Goal: Task Accomplishment & Management: Manage account settings

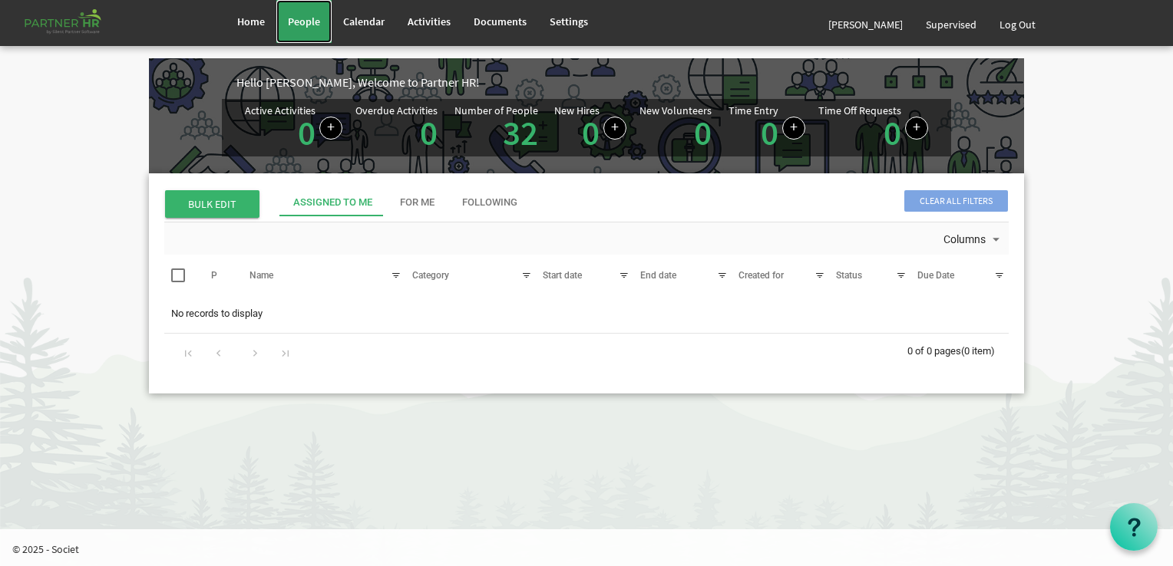
click at [309, 11] on link "People" at bounding box center [303, 21] width 55 height 43
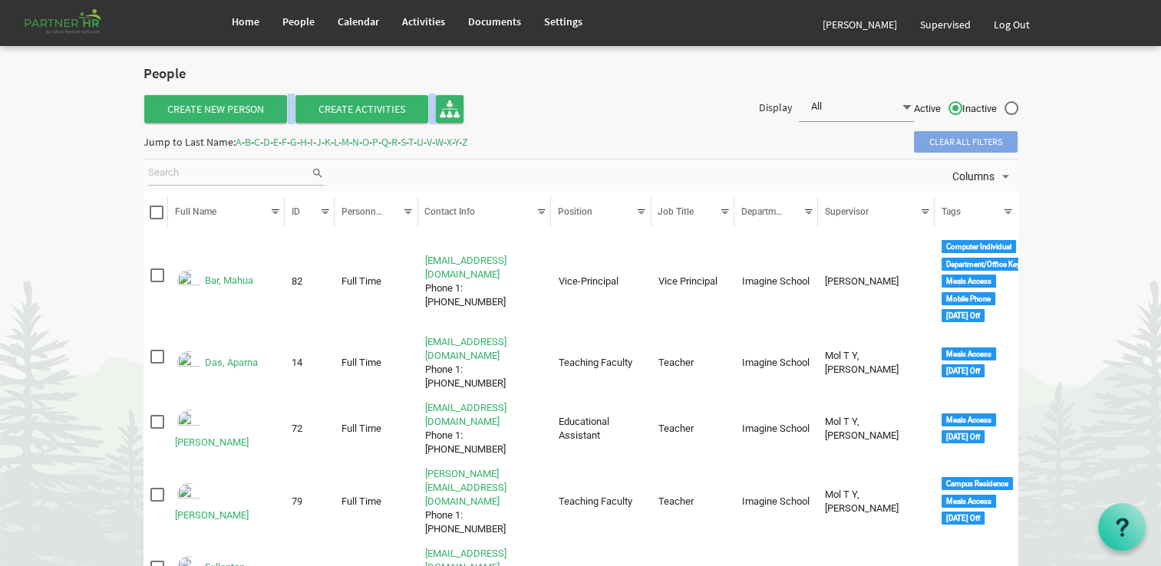
drag, startPoint x: 917, startPoint y: 51, endPoint x: 672, endPoint y: 118, distance: 254.0
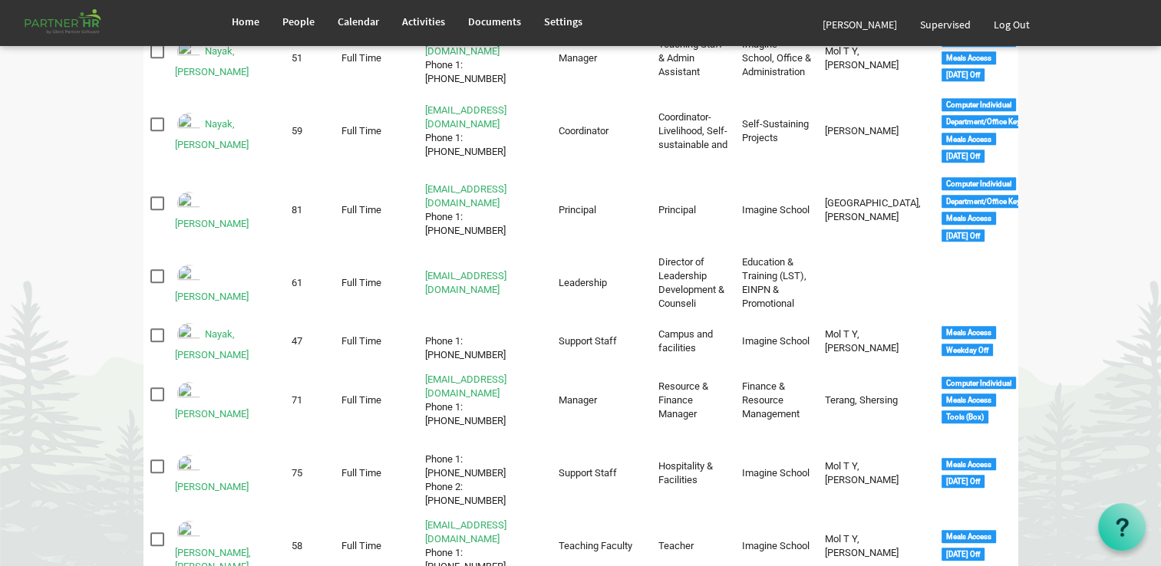
scroll to position [1220, 0]
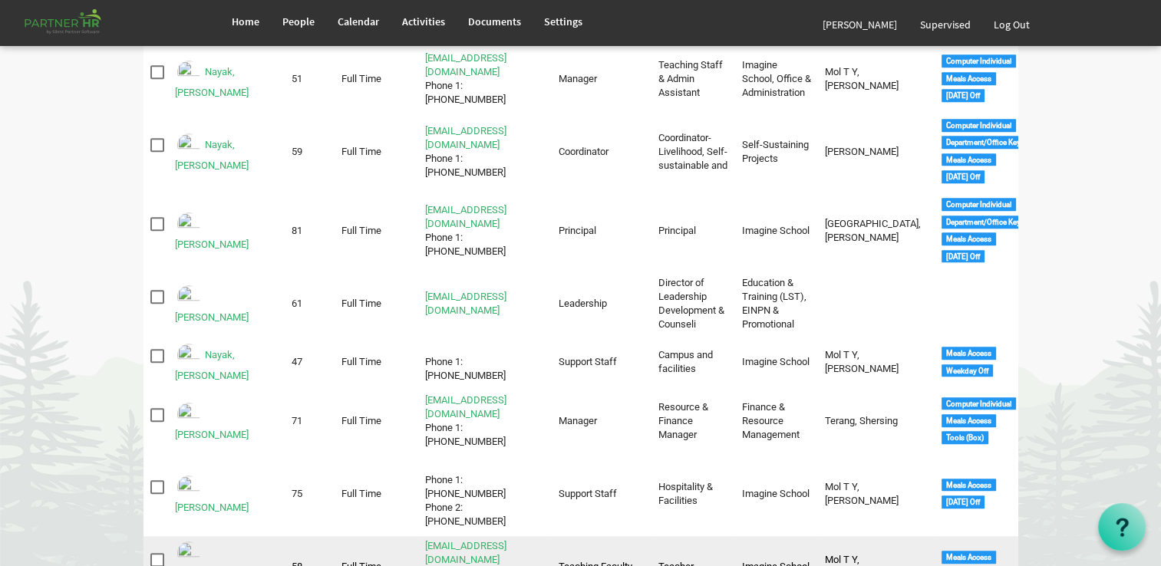
click at [193, 540] on img "Pattanayak, Ray Baliarsingh is template cell column header Full Name" at bounding box center [189, 554] width 28 height 28
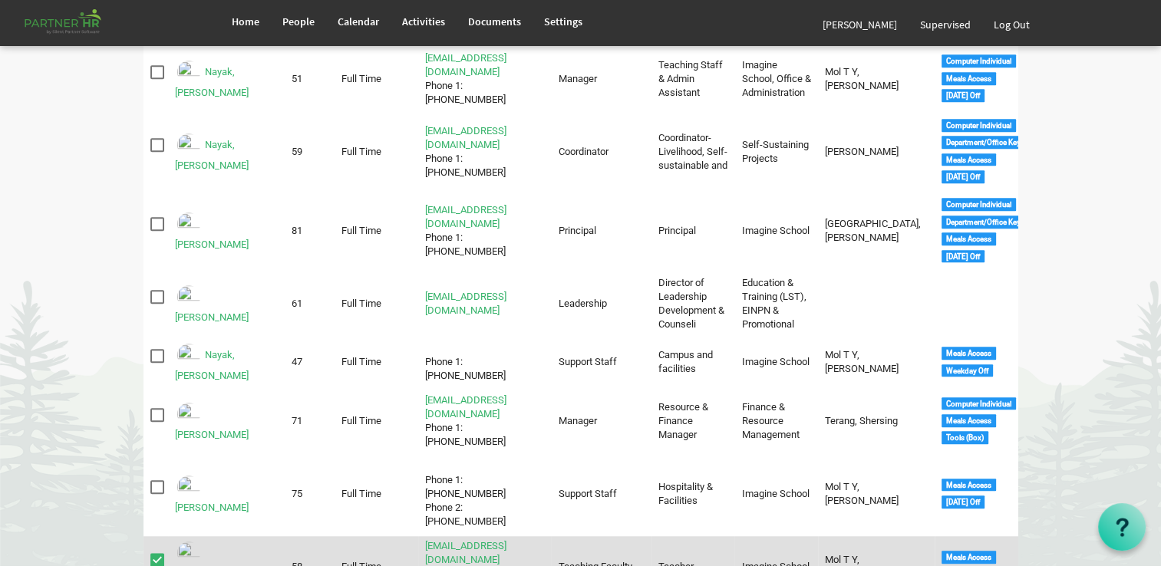
click at [193, 540] on img "Pattanayak, Ray Baliarsingh is template cell column header Full Name" at bounding box center [189, 554] width 28 height 28
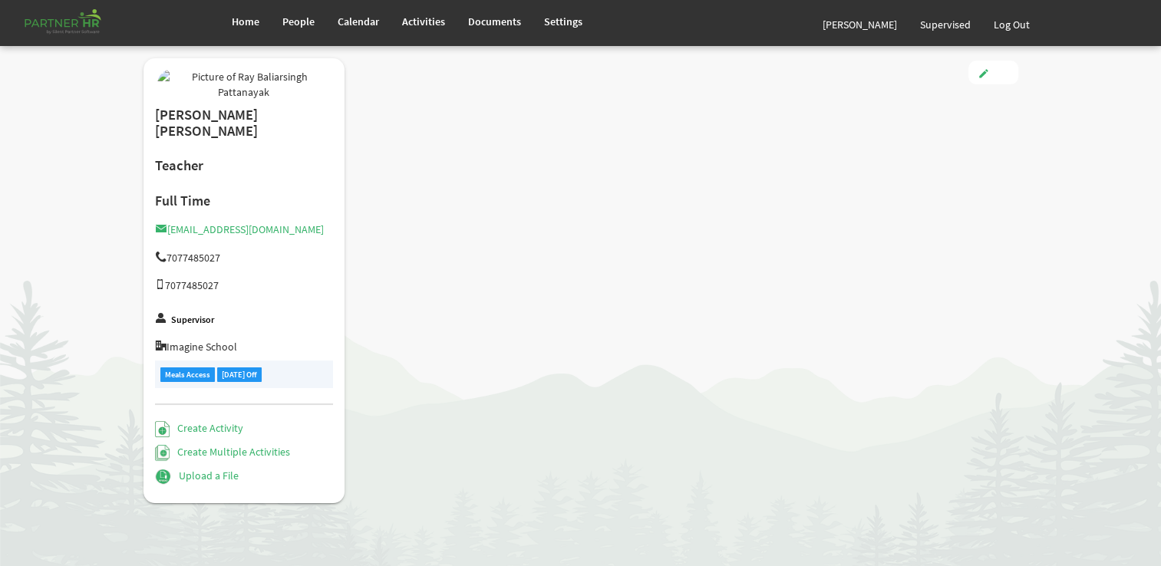
type input "Full Time"
type input "Teaching Faculty"
type input "Smitha Mol T Y"
type input "[DATE]"
type input "[DEMOGRAPHIC_DATA]"
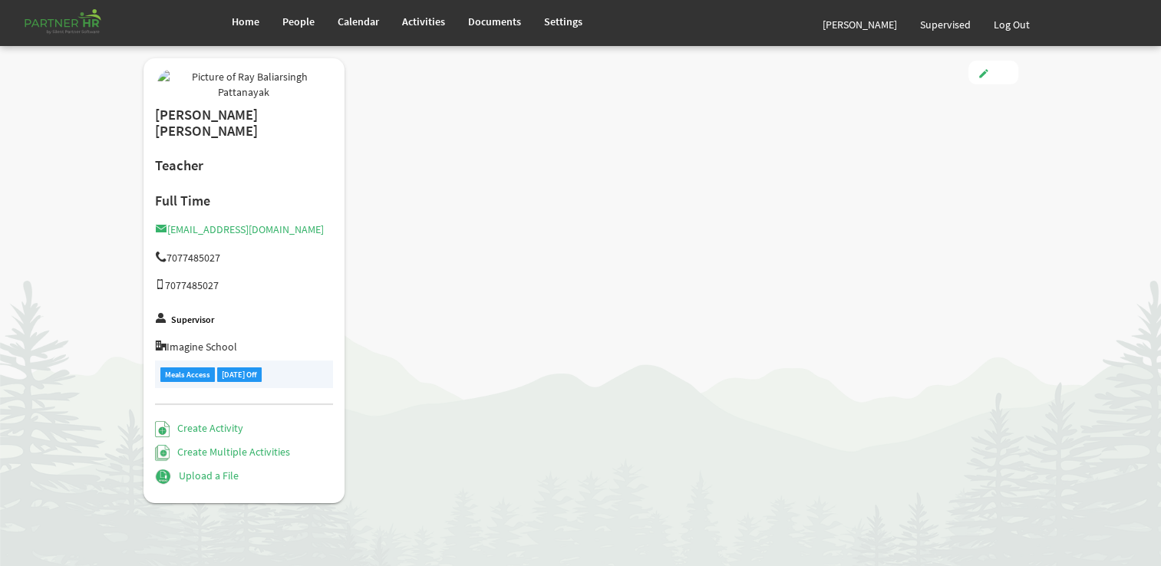
checkbox input "true"
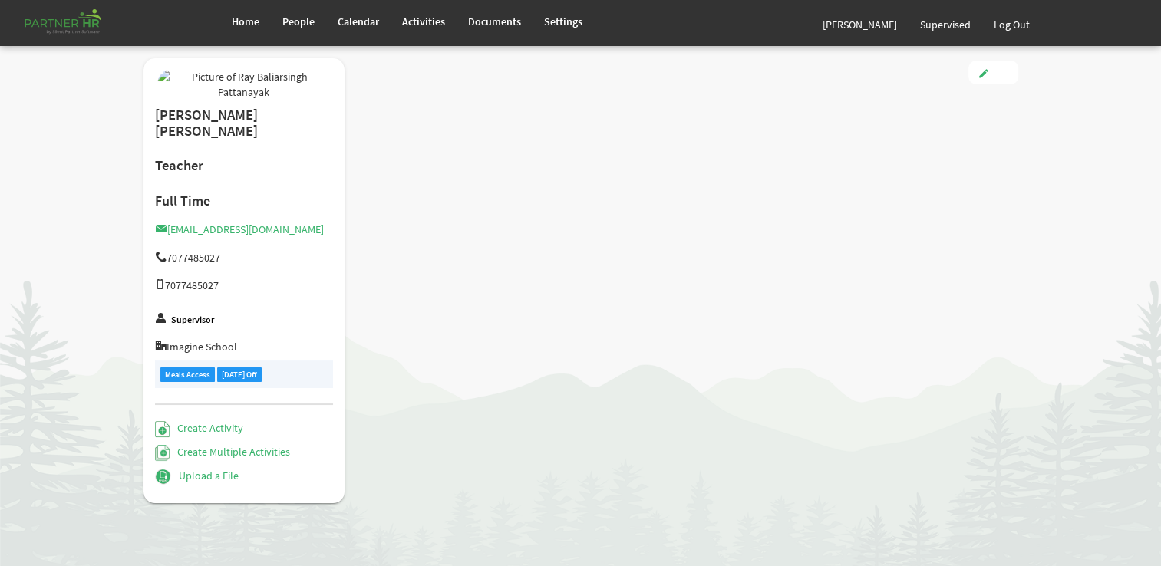
type input "3.00"
